Goal: Task Accomplishment & Management: Manage account settings

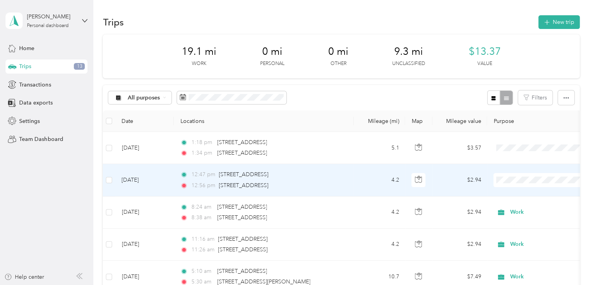
click at [518, 66] on span "Work" at bounding box center [552, 68] width 79 height 8
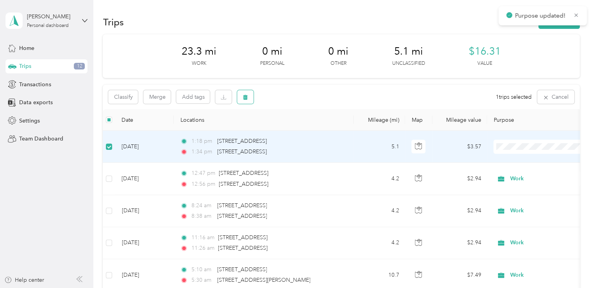
click at [244, 99] on icon "button" at bounding box center [245, 97] width 5 height 5
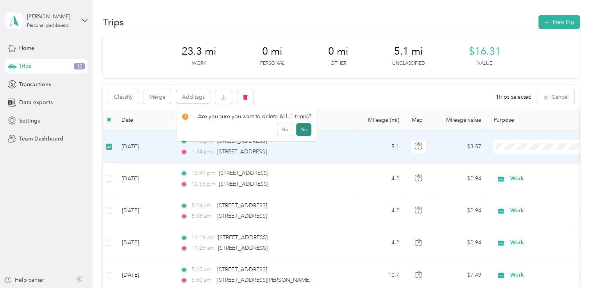
click at [304, 127] on button "Yes" at bounding box center [303, 129] width 15 height 13
